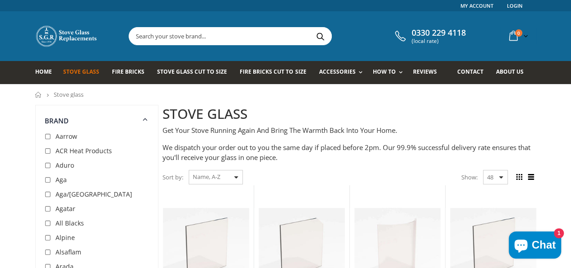
click at [228, 177] on div "Sort by: Featured Best Selling Name, A-Z Name, Z-A Price, low to high Price, hi…" at bounding box center [203, 177] width 80 height 16
click at [229, 177] on div "Sort by: Featured Best Selling Name, A-Z Name, Z-A Price, low to high Price, hi…" at bounding box center [203, 177] width 80 height 16
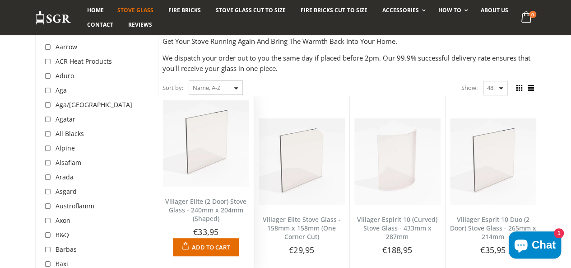
scroll to position [90, 0]
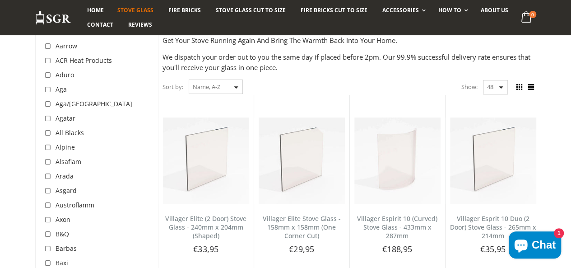
click at [232, 87] on select "Featured Best Selling Name, A-Z Name, Z-A Price, low to high Price, high to low…" at bounding box center [216, 86] width 54 height 14
select select "price-descending"
click at [189, 79] on select "Featured Best Selling Name, A-Z Name, Z-A Price, low to high Price, high to low…" at bounding box center [216, 86] width 54 height 14
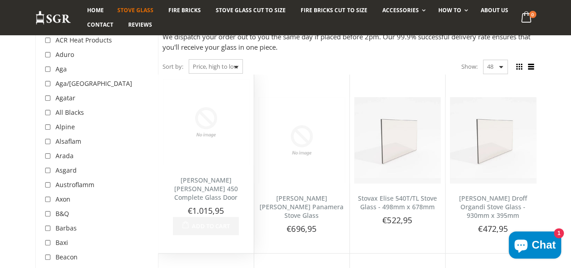
scroll to position [124, 0]
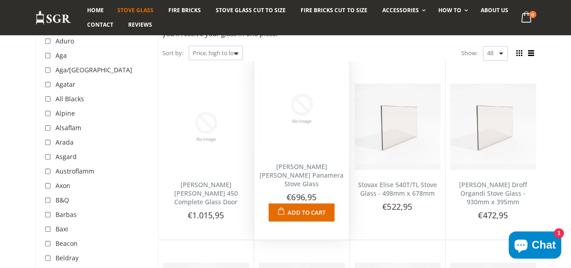
click at [299, 182] on link "Penman Vega Panamera Stove Glass" at bounding box center [302, 175] width 84 height 26
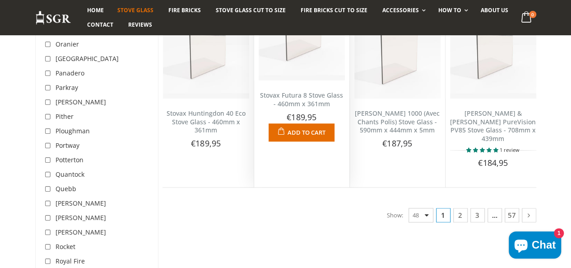
scroll to position [2291, 0]
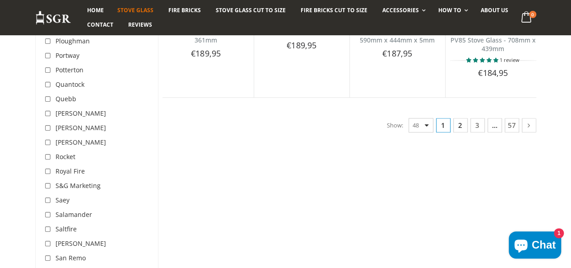
click at [468, 132] on link "2" at bounding box center [460, 125] width 14 height 14
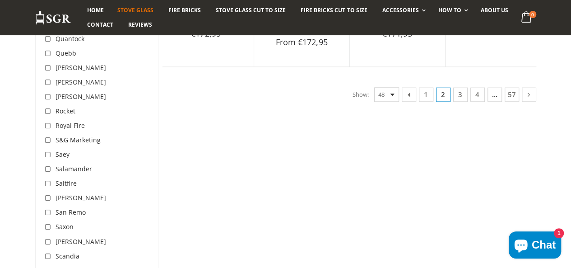
scroll to position [2336, 0]
click at [468, 102] on link "3" at bounding box center [460, 95] width 14 height 14
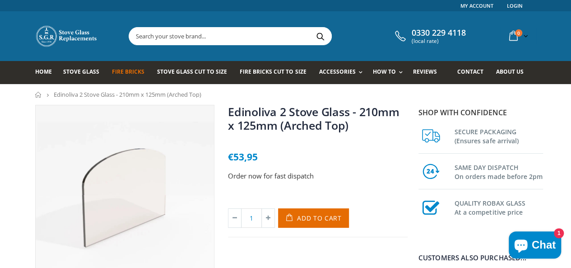
click at [120, 71] on span "Fire Bricks" at bounding box center [128, 72] width 33 height 8
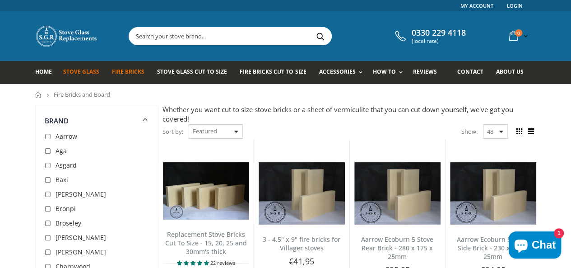
click at [79, 73] on span "Stove Glass" at bounding box center [81, 72] width 36 height 8
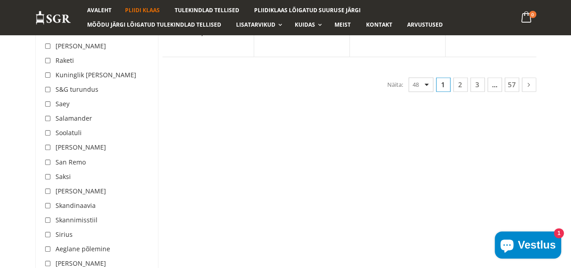
scroll to position [2392, 0]
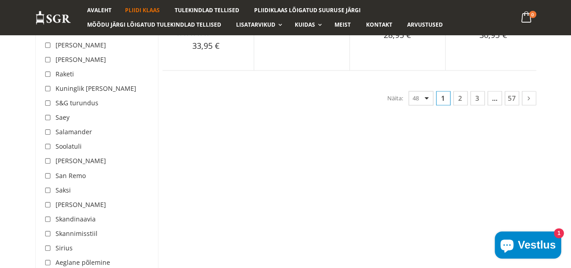
click at [56, 142] on font "Soolatuli" at bounding box center [69, 146] width 26 height 9
